Goal: Information Seeking & Learning: Check status

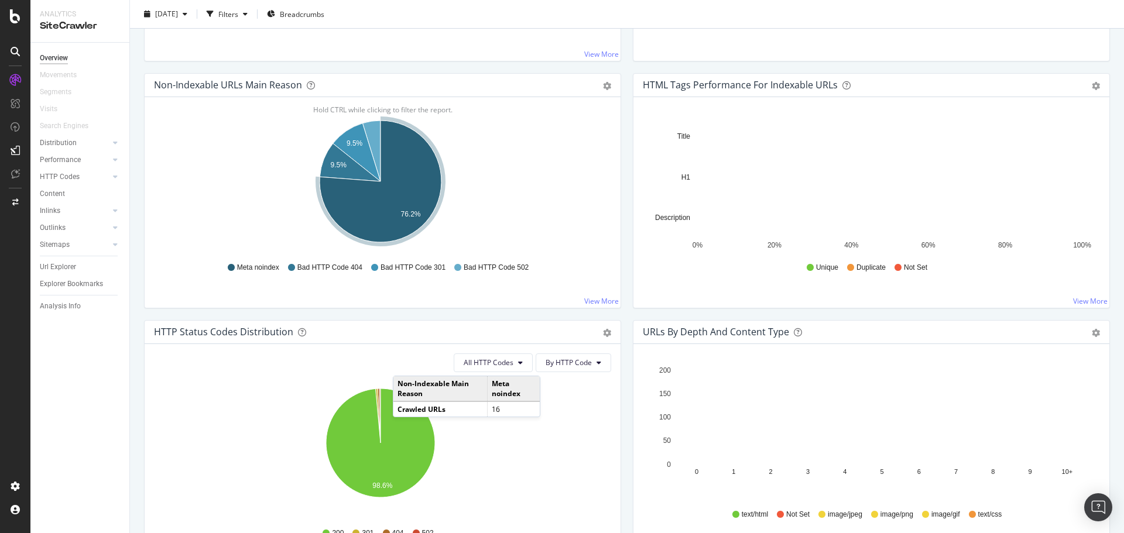
scroll to position [351, 0]
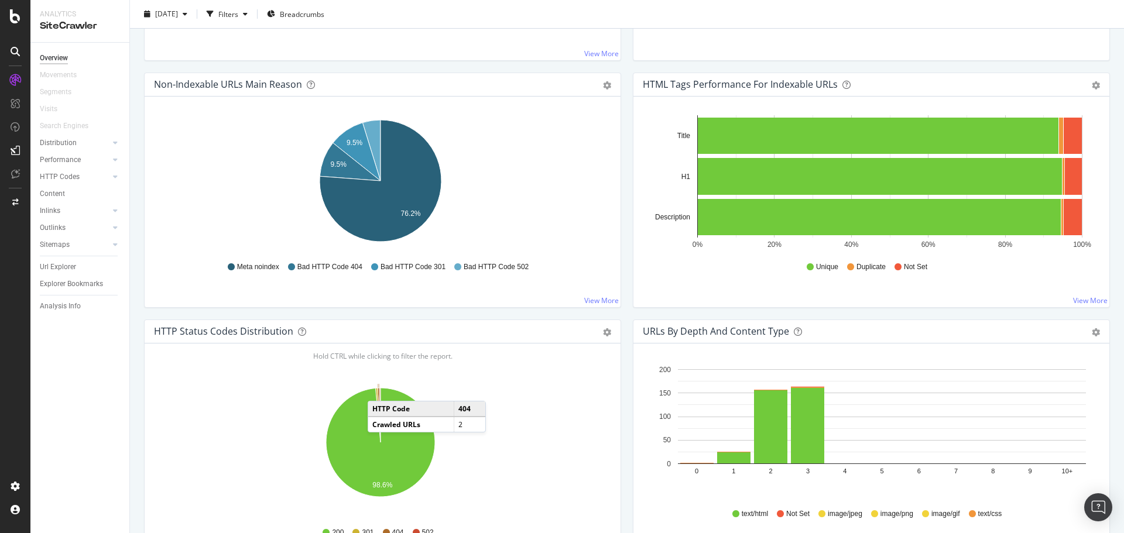
click at [379, 389] on icon "A chart." at bounding box center [379, 415] width 3 height 54
